Goal: Task Accomplishment & Management: Manage account settings

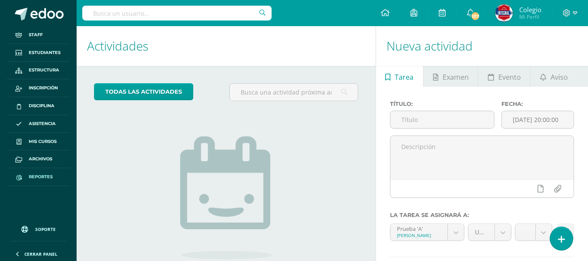
click at [44, 176] on span "Reportes" at bounding box center [41, 176] width 24 height 7
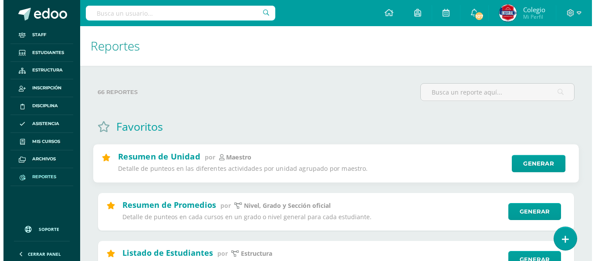
scroll to position [87, 0]
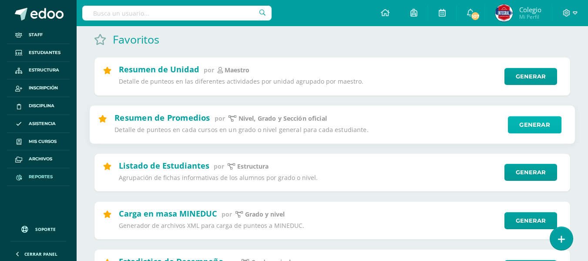
click at [540, 122] on link "Generar" at bounding box center [535, 124] width 54 height 17
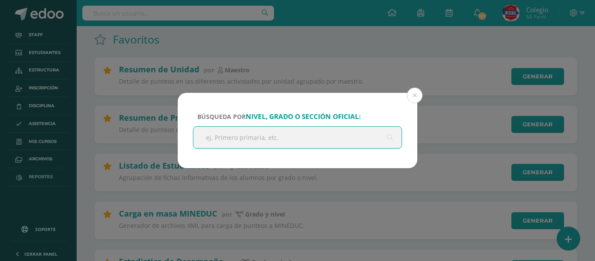
click at [272, 144] on input "text" at bounding box center [297, 137] width 208 height 21
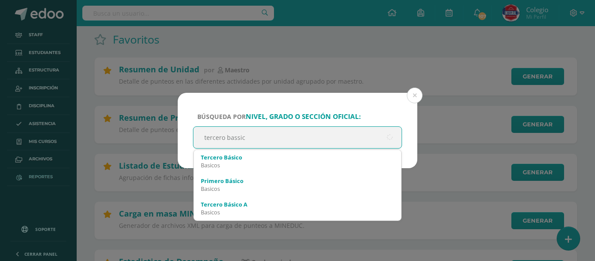
type input "tercero bassico"
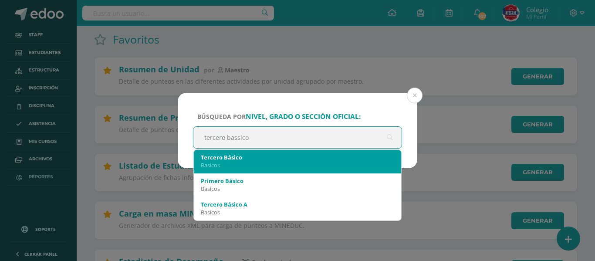
click at [281, 157] on div "Tercero Básico" at bounding box center [297, 157] width 193 height 8
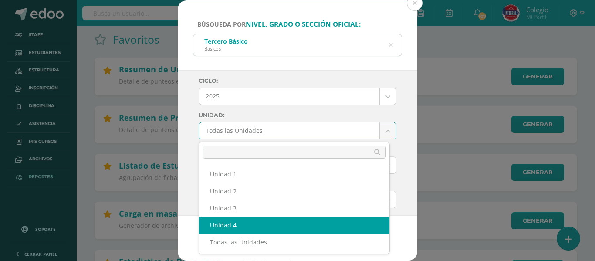
select select "Unidad 4"
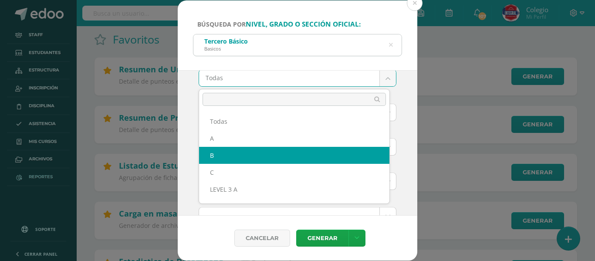
select select "B"
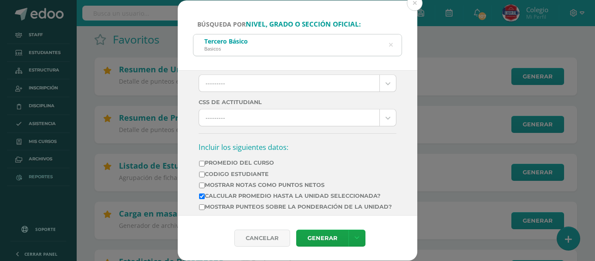
scroll to position [297, 0]
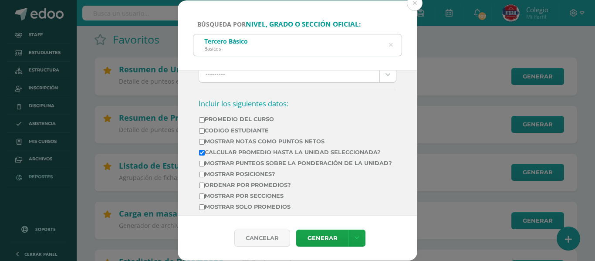
click at [200, 140] on input "Mostrar Notas Como Puntos Netos" at bounding box center [202, 142] width 6 height 6
checkbox input "true"
click at [326, 240] on link "Generar" at bounding box center [322, 237] width 52 height 17
click at [201, 120] on input "Promedio del Curso" at bounding box center [202, 120] width 6 height 6
checkbox input "true"
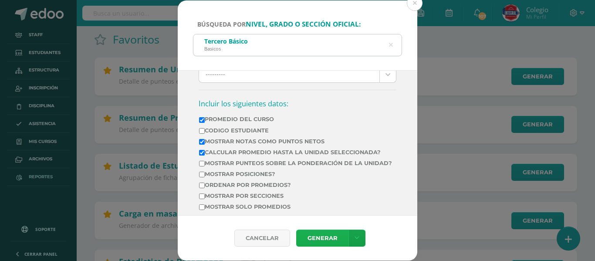
click at [329, 237] on link "Generar" at bounding box center [322, 237] width 52 height 17
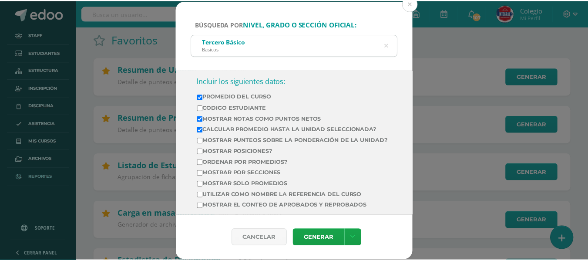
scroll to position [305, 0]
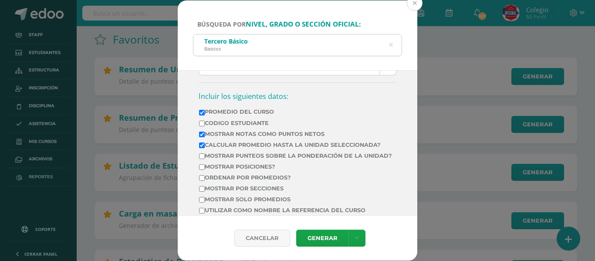
click at [416, 5] on button at bounding box center [415, 3] width 16 height 16
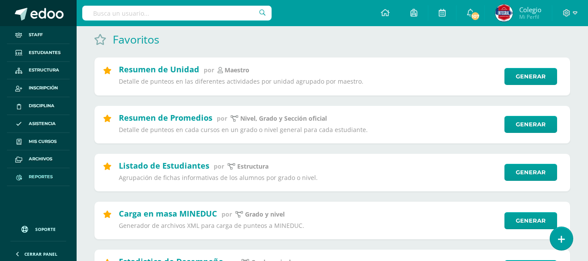
click at [49, 14] on span at bounding box center [46, 14] width 33 height 13
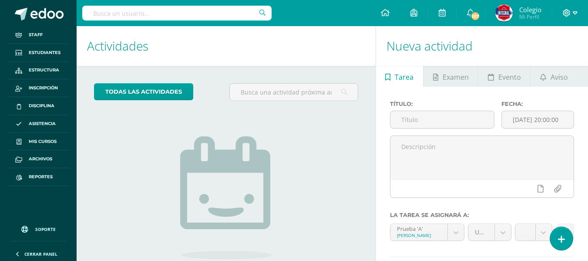
click at [575, 17] on span at bounding box center [570, 13] width 15 height 10
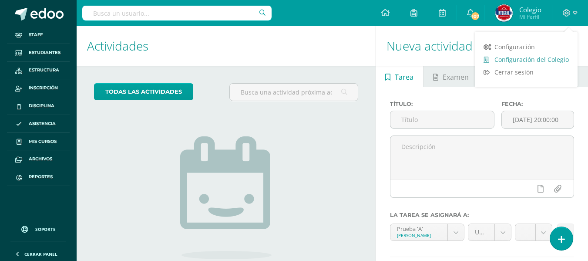
click at [522, 62] on span "Configuración del Colegio" at bounding box center [531, 59] width 74 height 8
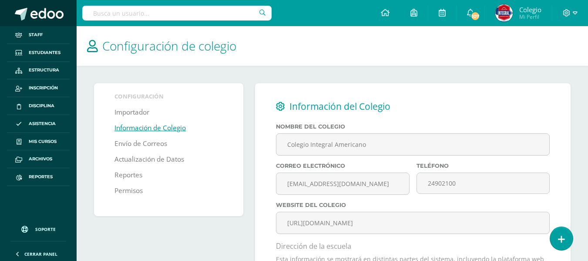
click at [46, 12] on span at bounding box center [46, 14] width 33 height 13
click at [575, 11] on icon at bounding box center [575, 13] width 5 height 8
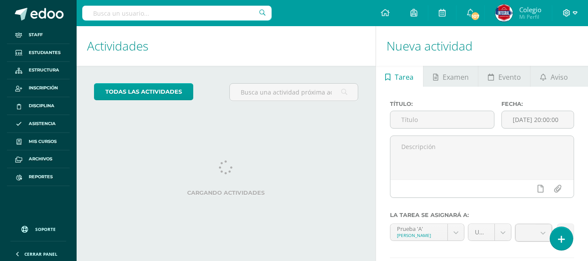
click at [577, 16] on icon at bounding box center [575, 13] width 5 height 8
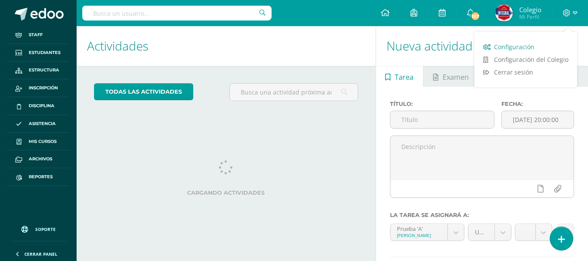
click at [510, 47] on span "Configuración" at bounding box center [514, 47] width 40 height 8
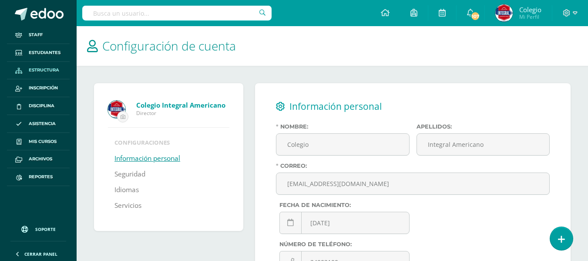
click at [47, 68] on span "Estructura" at bounding box center [44, 70] width 30 height 7
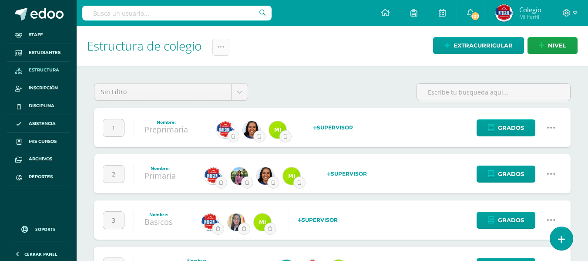
click at [225, 48] on icon at bounding box center [220, 47] width 7 height 7
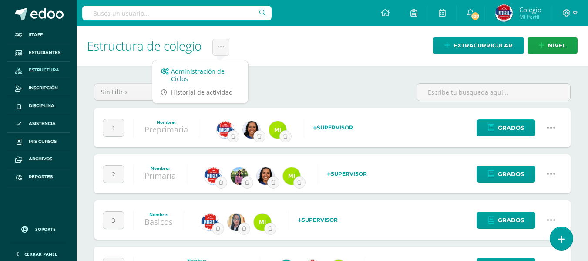
click at [196, 76] on link "Administración de Ciclos" at bounding box center [200, 74] width 96 height 21
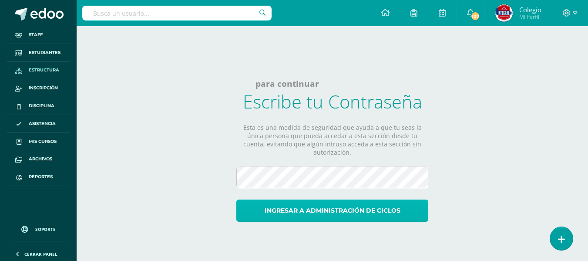
click at [322, 199] on button "Ingresar a administración de ciclos" at bounding box center [332, 210] width 192 height 22
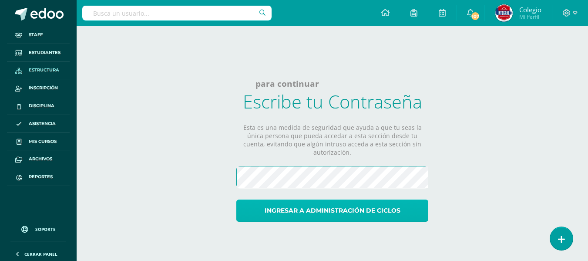
click at [276, 201] on button "Ingresar a administración de ciclos" at bounding box center [332, 210] width 192 height 22
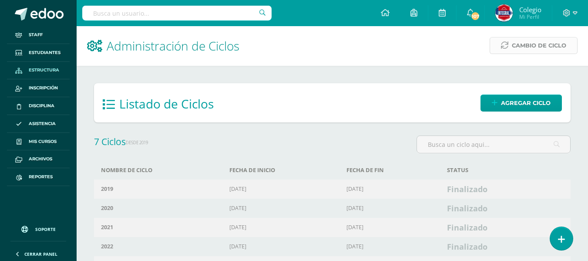
click at [526, 47] on span "Cambio de Ciclo" at bounding box center [539, 45] width 54 height 16
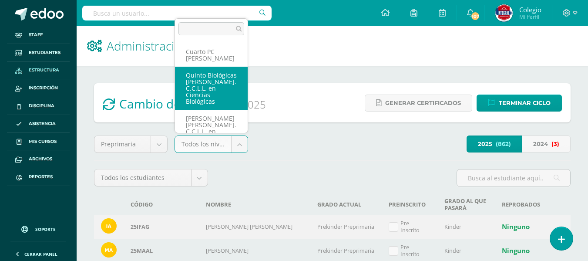
scroll to position [464, 0]
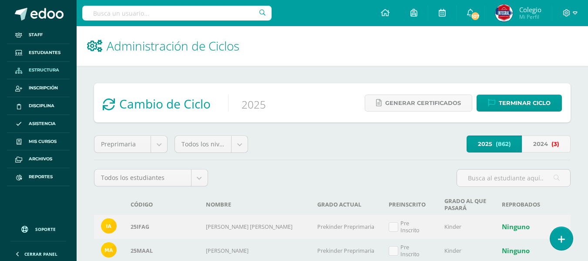
click at [302, 140] on div "2025 (862) 2024 (3)" at bounding box center [413, 143] width 316 height 17
click at [208, 176] on div "Todos los estudiantes Todos los estudiantes Aprobados Reprobados" at bounding box center [151, 181] width 121 height 25
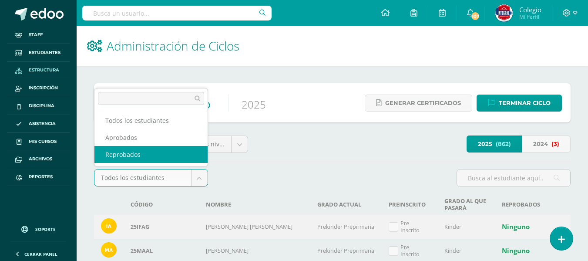
select select "failed"
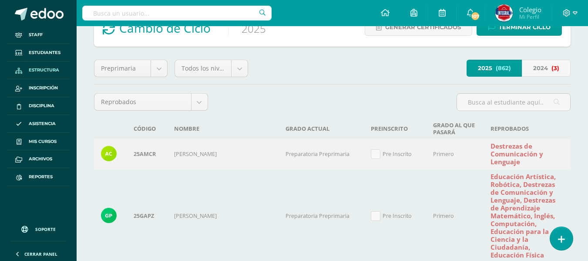
scroll to position [32, 0]
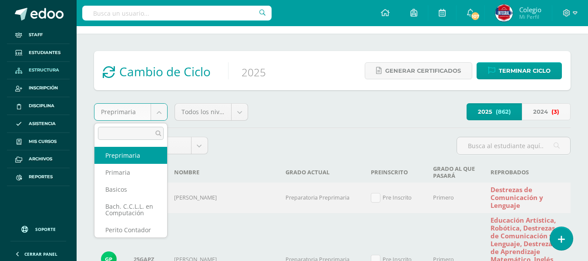
click at [163, 113] on body "Staff Estudiantes Estructura Inscripción Disciplina Asistencia Mis cursos Archi…" at bounding box center [294, 180] width 588 height 424
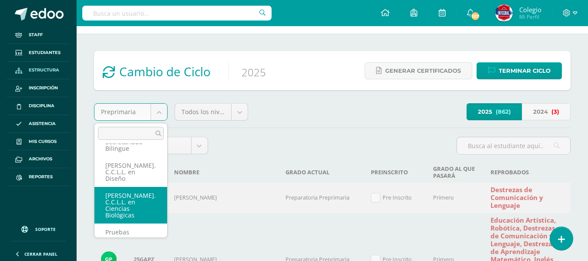
scroll to position [0, 0]
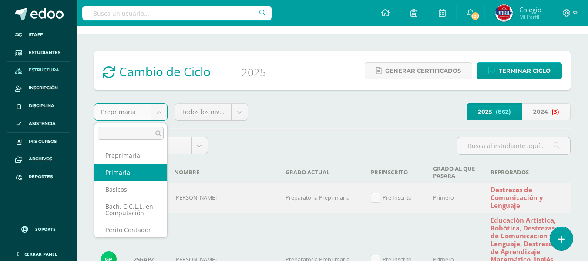
click at [269, 138] on body "Staff Estudiantes Estructura Inscripción Disciplina Asistencia Mis cursos Archi…" at bounding box center [294, 180] width 588 height 424
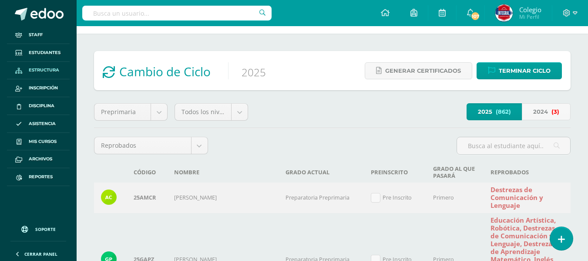
click at [265, 141] on div at bounding box center [333, 149] width 242 height 25
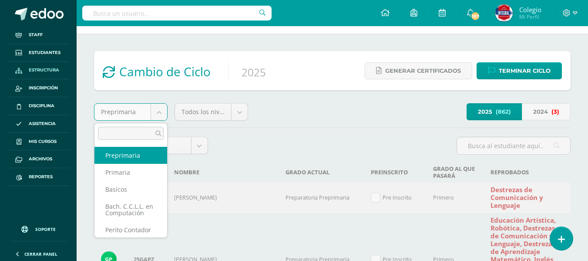
click at [161, 113] on body "Staff Estudiantes Estructura Inscripción Disciplina Asistencia Mis cursos Archi…" at bounding box center [294, 180] width 588 height 424
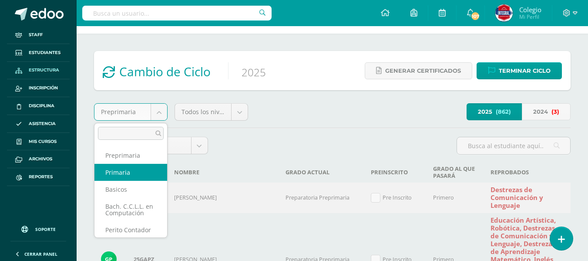
select select "16"
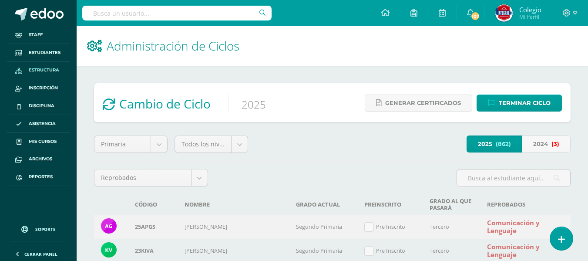
click at [234, 203] on th "Nombre" at bounding box center [233, 204] width 111 height 21
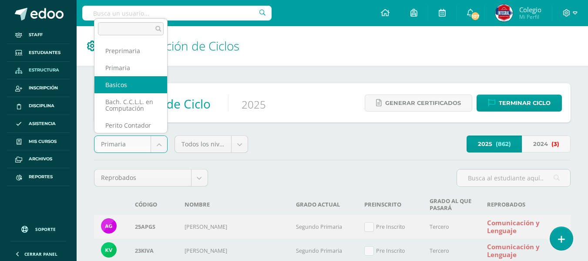
select select "17"
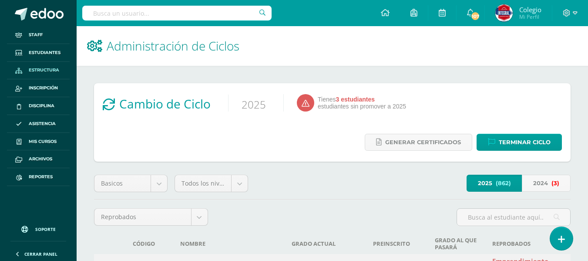
click at [242, 155] on div "Cambio de Ciclo 2025 Tienes 3 estudiantes estudiantes sin promover a 2025 Gener…" at bounding box center [332, 122] width 477 height 78
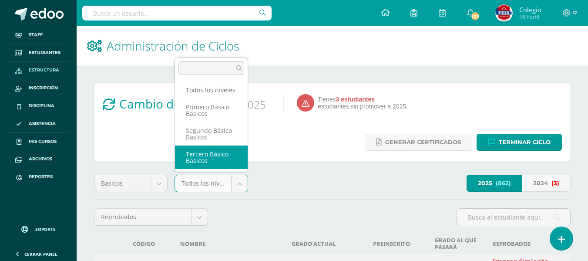
scroll to position [3, 0]
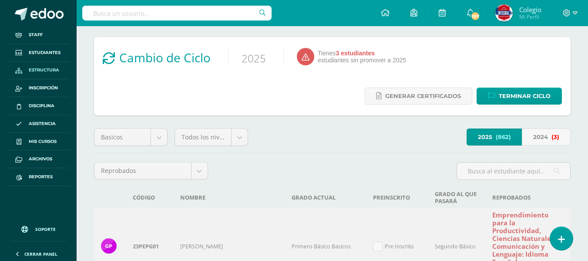
scroll to position [44, 0]
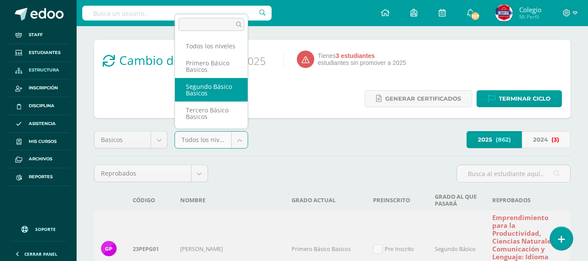
scroll to position [7, 0]
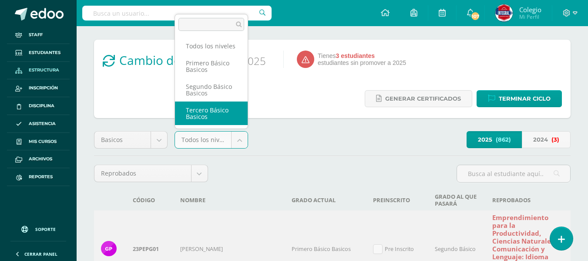
select select "56"
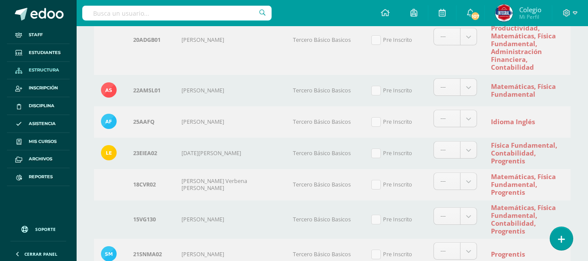
scroll to position [653, 0]
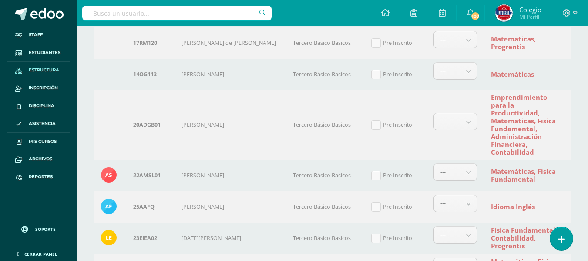
click at [306, 124] on td "Tercero Básico Basicos" at bounding box center [325, 125] width 78 height 70
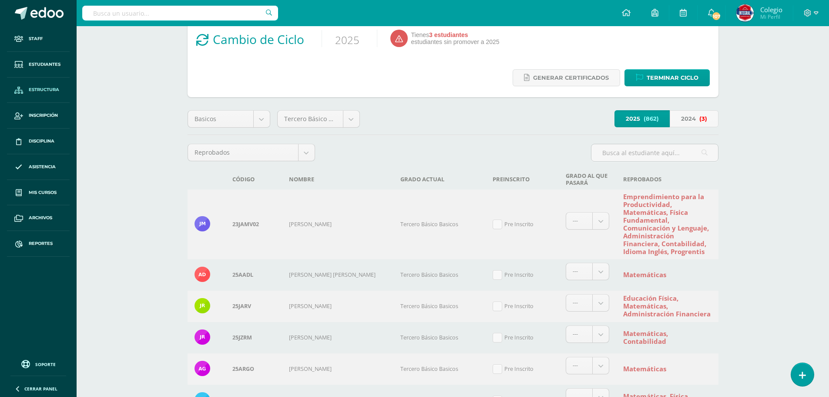
scroll to position [0, 0]
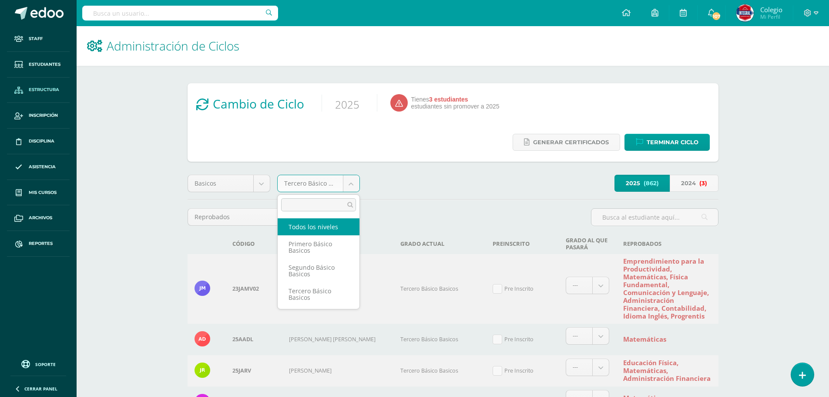
select select "-1"
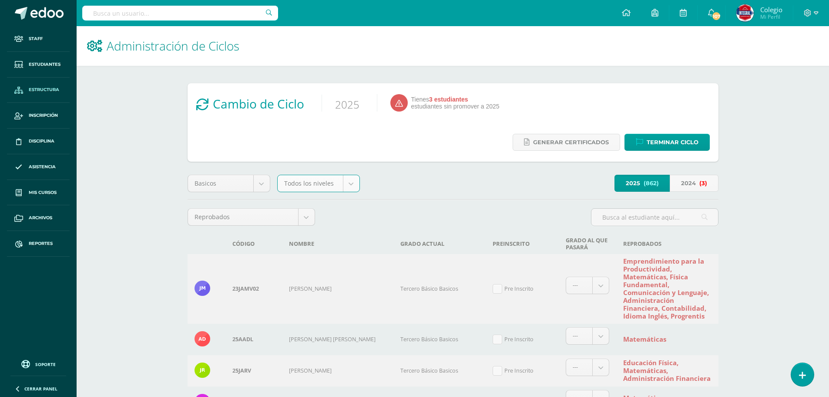
click at [91, 43] on icon at bounding box center [94, 46] width 15 height 12
click at [106, 45] on h1 "Administración de Ciclos" at bounding box center [453, 46] width 732 height 40
click at [124, 45] on span "Administración de Ciclos" at bounding box center [173, 45] width 133 height 17
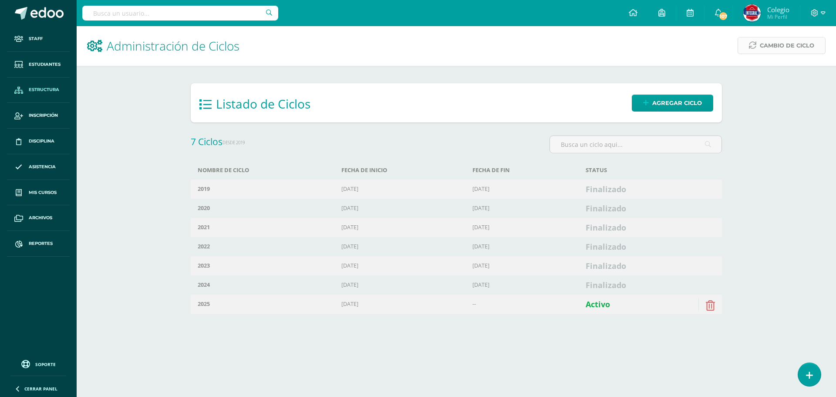
click at [789, 50] on span "Cambio de Ciclo" at bounding box center [787, 45] width 54 height 16
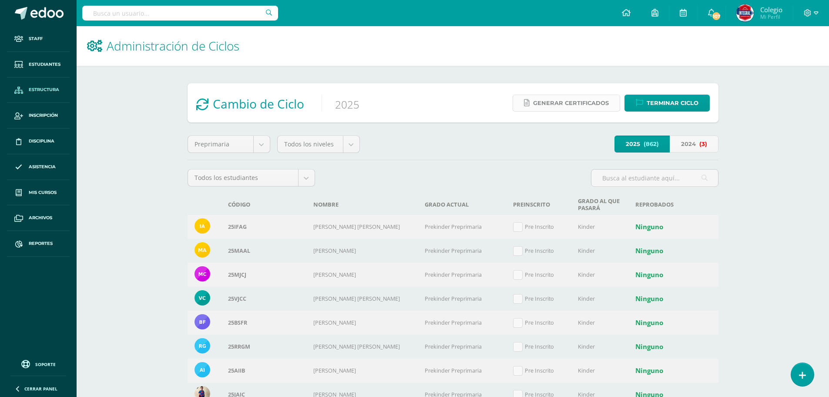
click at [563, 102] on span "Generar certificados" at bounding box center [571, 103] width 76 height 16
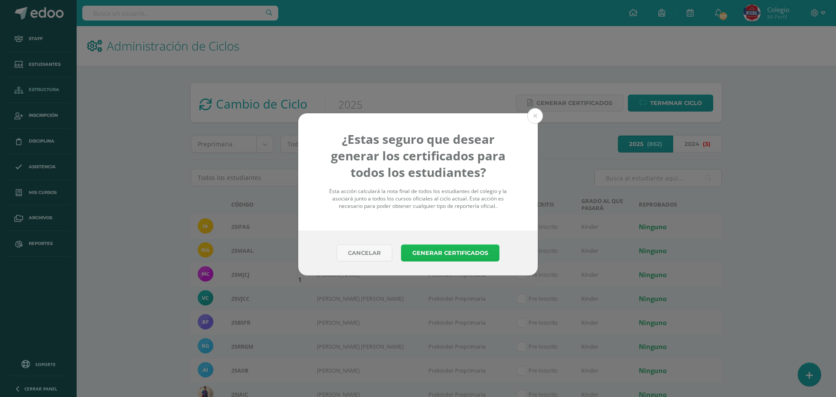
click at [425, 253] on button "Generar Certificados" at bounding box center [450, 252] width 98 height 17
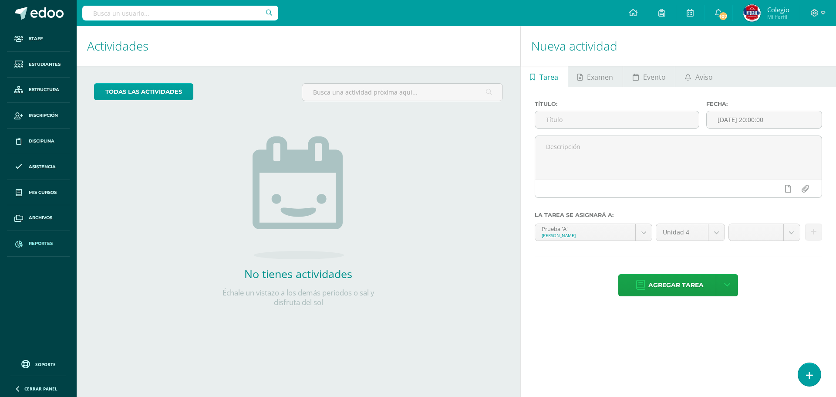
click at [46, 250] on link "Reportes" at bounding box center [38, 244] width 63 height 26
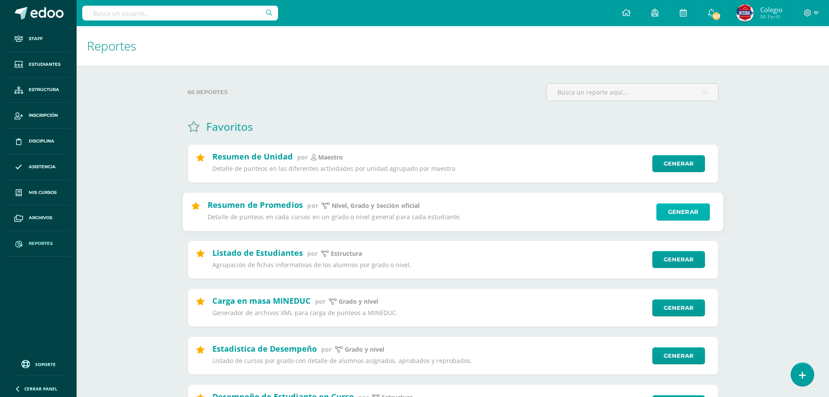
click at [685, 207] on link "Generar" at bounding box center [683, 211] width 54 height 17
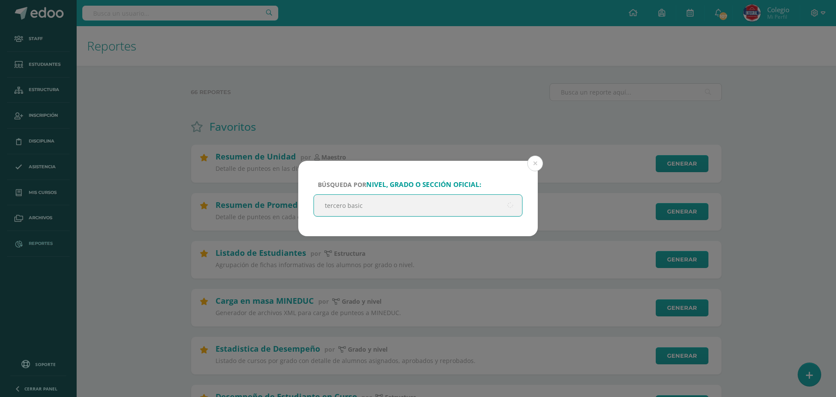
type input "tercero basico"
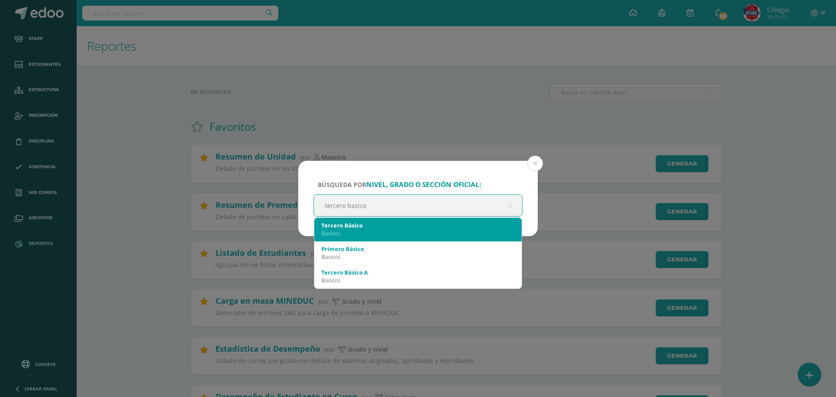
click at [359, 235] on div "Basicos" at bounding box center [417, 233] width 193 height 8
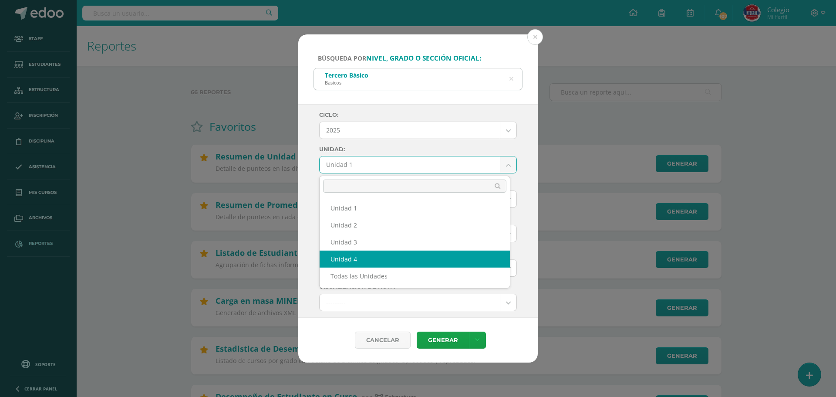
drag, startPoint x: 370, startPoint y: 267, endPoint x: 373, endPoint y: 256, distance: 11.1
select select "Unidad 4"
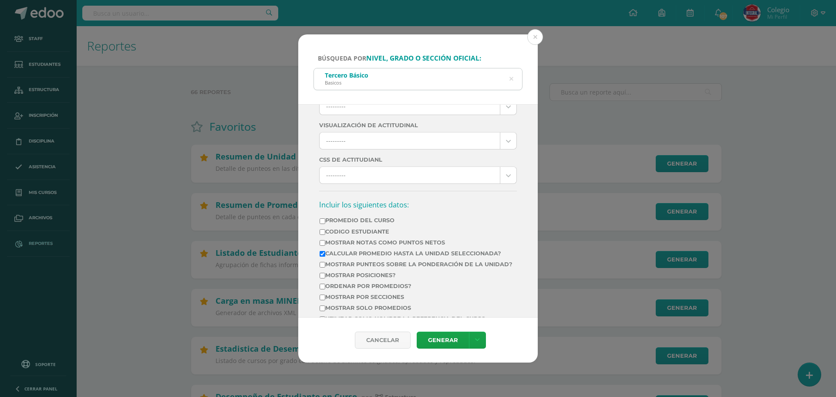
scroll to position [229, 0]
click at [323, 245] on input "Mostrar Notas Como Puntos Netos" at bounding box center [322, 244] width 6 height 6
checkbox input "true"
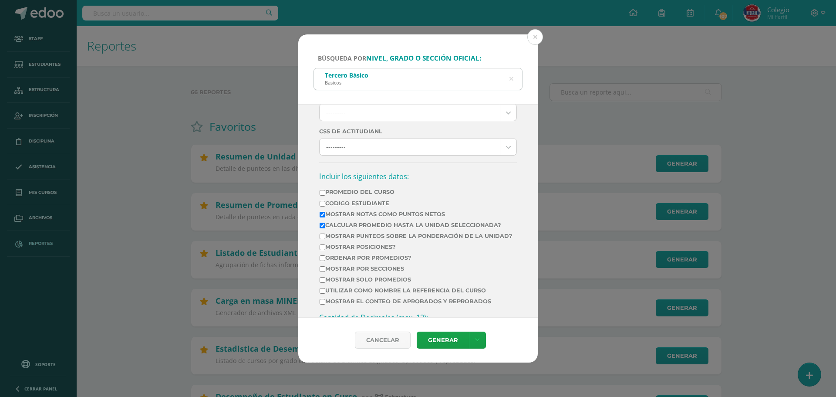
scroll to position [273, 0]
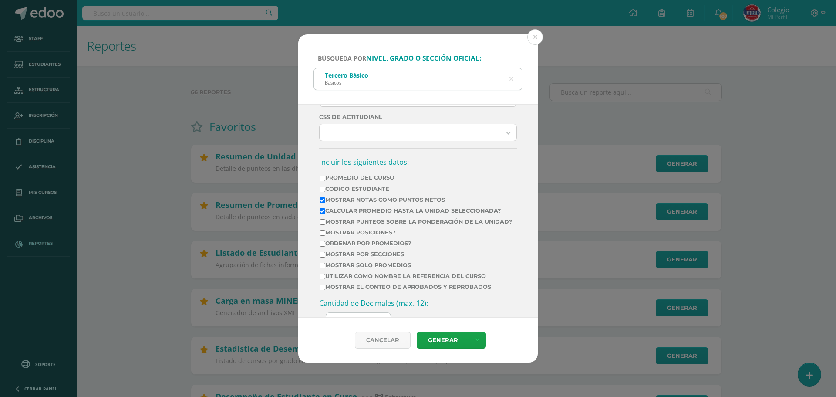
click at [323, 246] on input "Ordenar por promedios?" at bounding box center [322, 244] width 6 height 6
checkbox input "true"
click at [450, 341] on link "Generar" at bounding box center [443, 339] width 52 height 17
